Goal: Check status: Check status

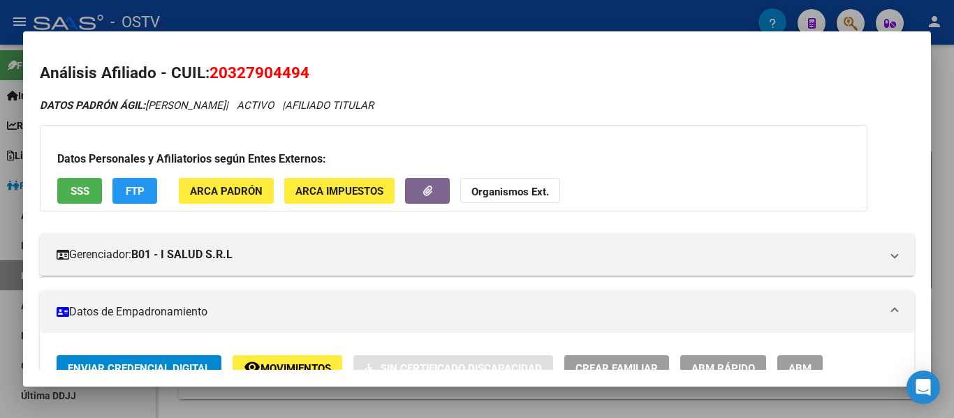
scroll to position [699, 0]
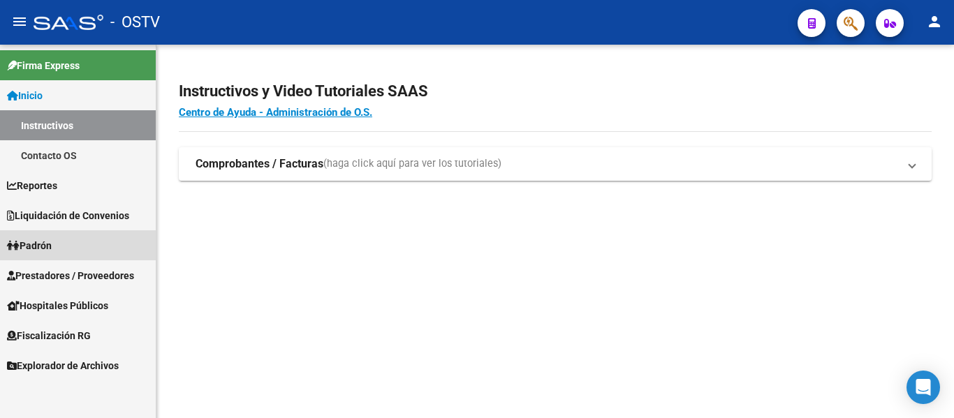
click at [39, 255] on link "Padrón" at bounding box center [78, 246] width 156 height 30
click at [38, 255] on link "Padrón" at bounding box center [78, 246] width 156 height 30
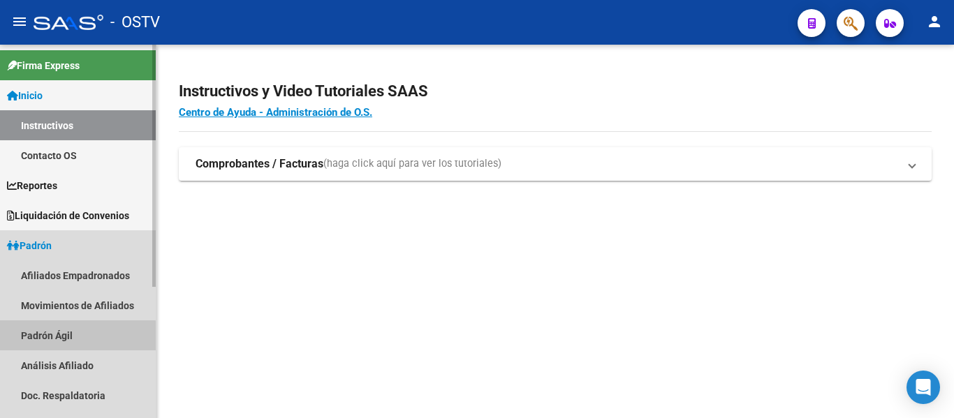
click at [42, 344] on link "Padrón Ágil" at bounding box center [78, 336] width 156 height 30
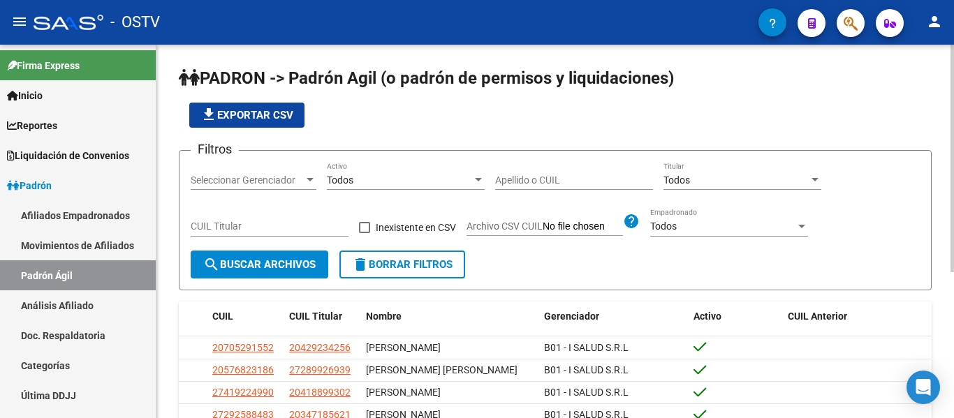
click at [557, 187] on div "Apellido o CUIL" at bounding box center [574, 176] width 158 height 28
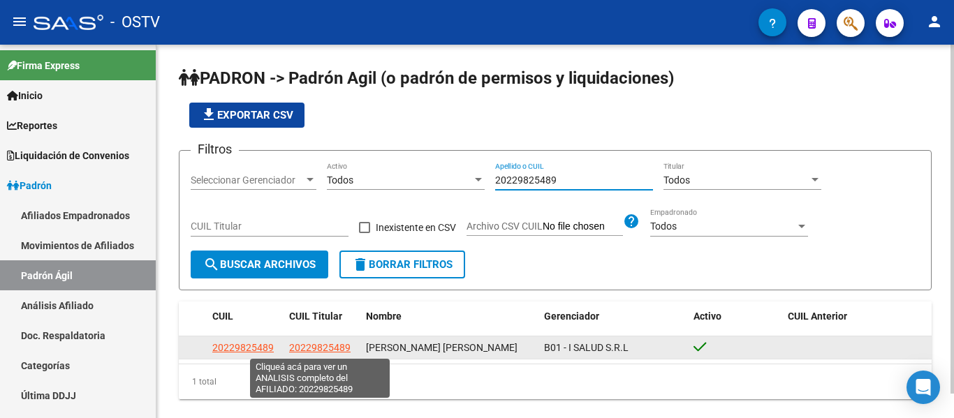
type input "20229825489"
click at [333, 342] on span "20229825489" at bounding box center [319, 347] width 61 height 11
type textarea "20229825489"
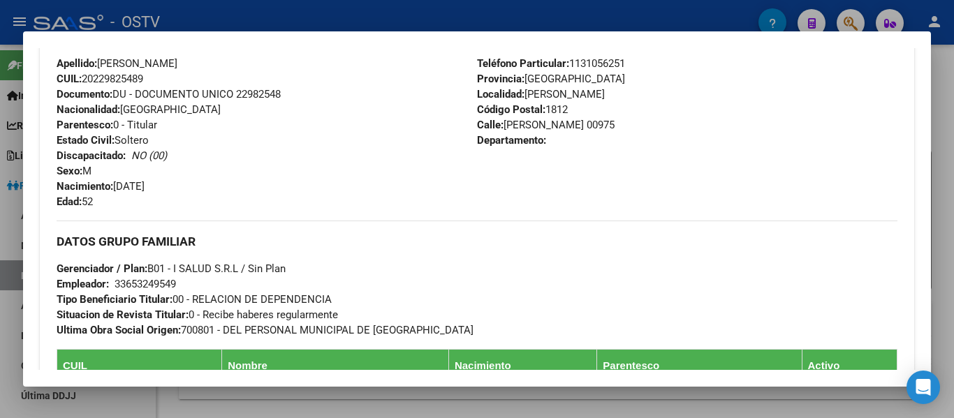
scroll to position [706, 0]
